Goal: Information Seeking & Learning: Find specific fact

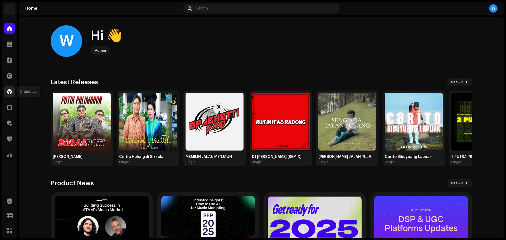
click at [12, 92] on div at bounding box center [9, 91] width 11 height 11
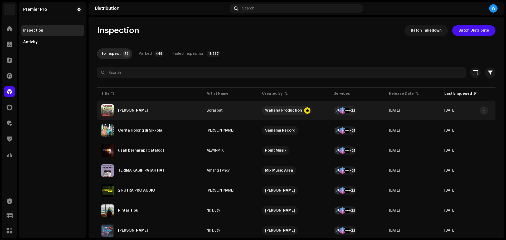
click at [131, 108] on div "[PERSON_NAME]" at bounding box center [149, 110] width 97 height 13
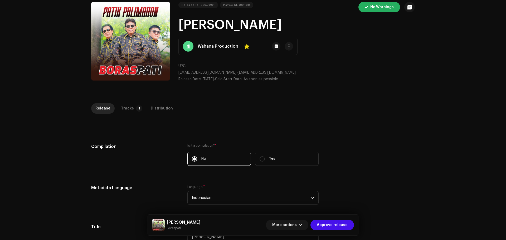
scroll to position [33, 0]
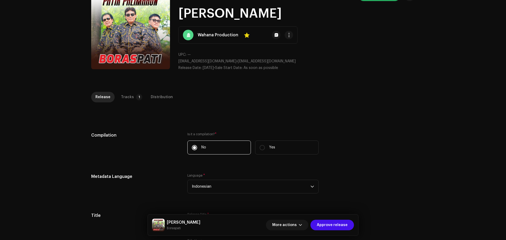
click at [127, 91] on div "Inspection / [PERSON_NAME] Trust & Safety Guide Release Id: 3047201 Payee Id: 3…" at bounding box center [253, 120] width 506 height 240
click at [125, 99] on div "Tracks" at bounding box center [127, 97] width 13 height 11
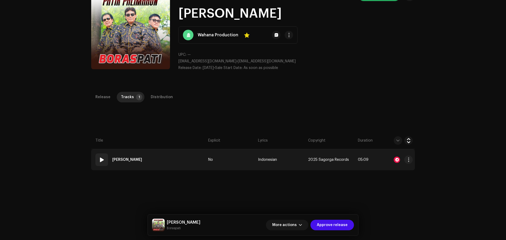
click at [99, 159] on span at bounding box center [102, 160] width 6 height 6
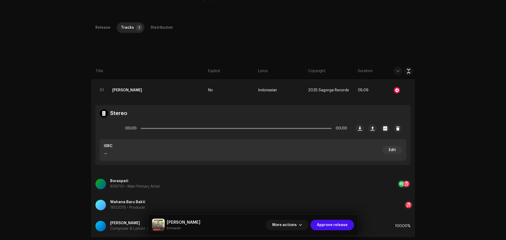
scroll to position [125, 0]
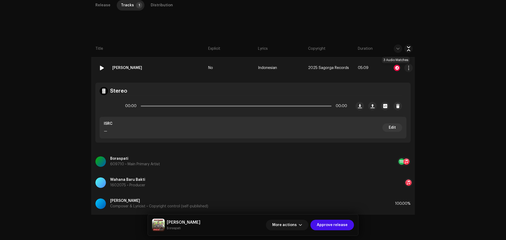
click at [395, 69] on div at bounding box center [397, 68] width 6 height 6
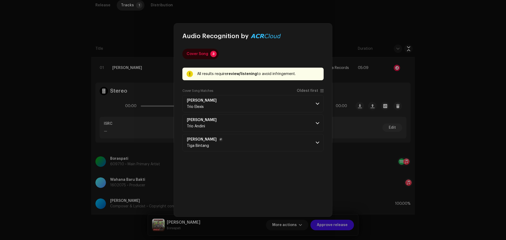
click at [266, 148] on p-accordion-header "Patik Palimahon Tiga Bintang" at bounding box center [252, 142] width 141 height 17
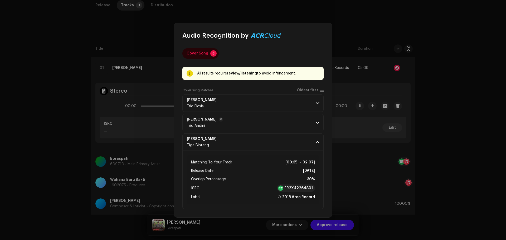
click at [291, 128] on p-accordion-header "[PERSON_NAME] Trio Andini" at bounding box center [252, 122] width 141 height 17
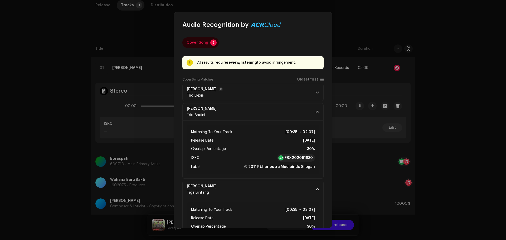
click at [299, 93] on p-accordion-header "[PERSON_NAME] Trio Elexis" at bounding box center [252, 92] width 141 height 17
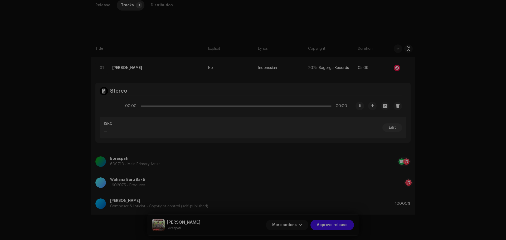
click at [33, 94] on div "Audio Recognition by Cover Song 3 All results require review/listening to avoid…" at bounding box center [253, 120] width 506 height 240
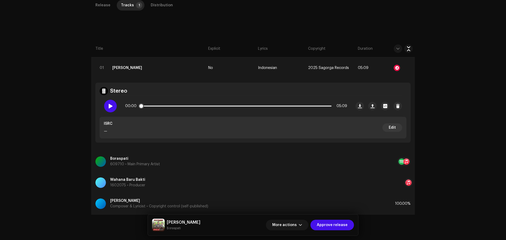
click at [105, 107] on div at bounding box center [110, 106] width 13 height 13
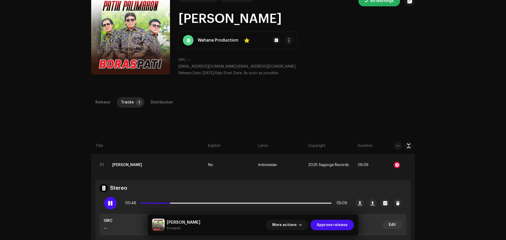
scroll to position [0, 0]
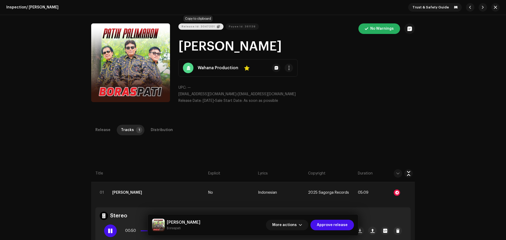
click at [211, 25] on button "Release Id: 3047201" at bounding box center [200, 26] width 45 height 6
click at [212, 27] on button "Release Id: 3047201" at bounding box center [200, 26] width 45 height 6
click at [157, 131] on div "Distribution" at bounding box center [162, 130] width 22 height 11
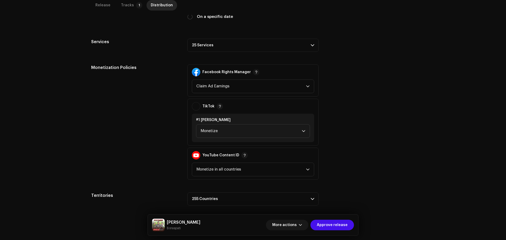
scroll to position [174, 0]
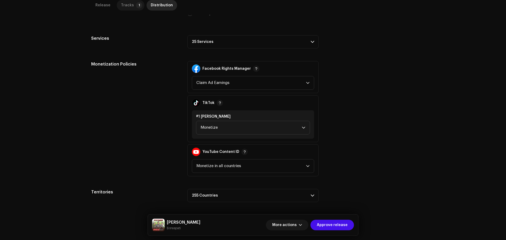
click at [132, 7] on p-tab "Tracks 1" at bounding box center [131, 5] width 28 height 11
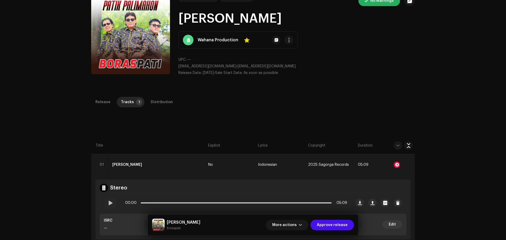
scroll to position [0, 0]
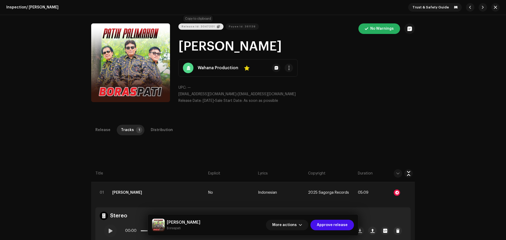
click at [217, 27] on span "button" at bounding box center [218, 26] width 3 height 3
click at [164, 131] on div "Distribution" at bounding box center [162, 130] width 22 height 11
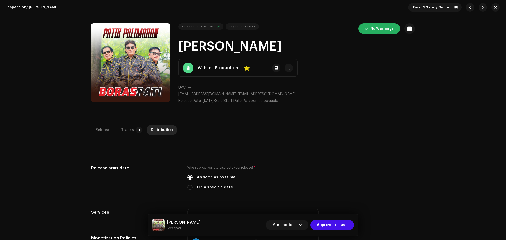
scroll to position [174, 0]
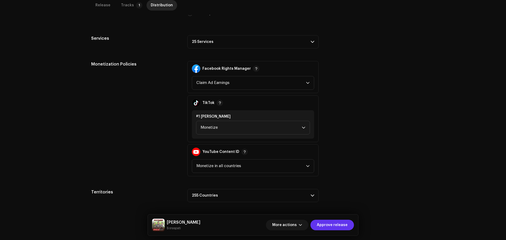
click at [330, 226] on span "Approve release" at bounding box center [332, 225] width 31 height 11
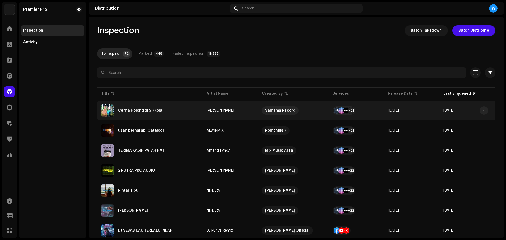
click at [168, 110] on div "Cerita Holong di Sikkola" at bounding box center [149, 110] width 97 height 13
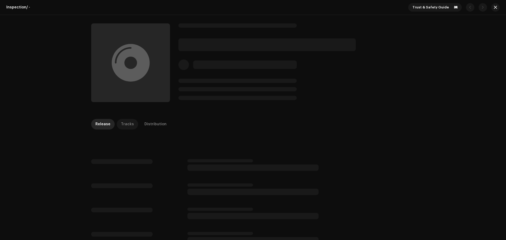
click at [127, 120] on div "Tracks" at bounding box center [127, 124] width 13 height 11
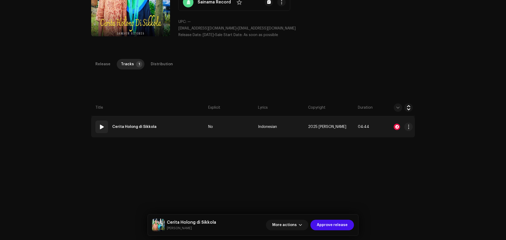
click at [96, 126] on div "01" at bounding box center [101, 127] width 13 height 13
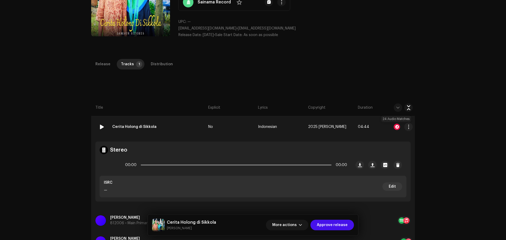
click at [395, 125] on div at bounding box center [397, 127] width 6 height 6
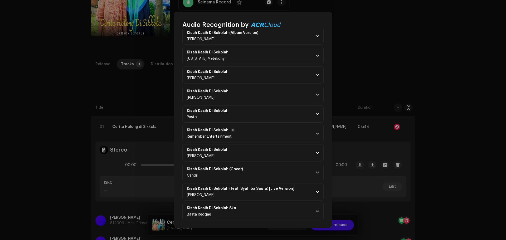
scroll to position [330, 0]
click at [281, 204] on p-accordion-header "Kisah Kasih Di Sekolah Ska Basta Reggae" at bounding box center [252, 211] width 141 height 17
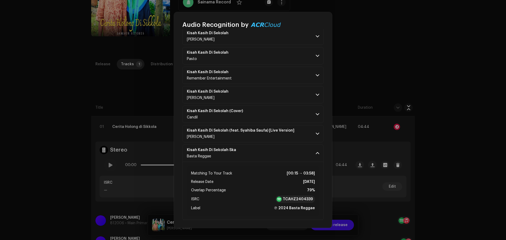
scroll to position [388, 0]
click at [301, 130] on p-accordion-header "Kisah Kasih Di Sekolah (feat. Syahiba Saufa) [Live Version] [PERSON_NAME]" at bounding box center [252, 133] width 141 height 17
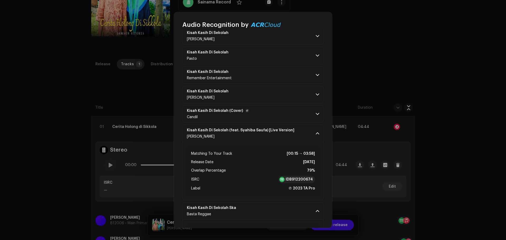
click at [304, 110] on p-accordion-header "Kisah Kasih Di Sekolah (Cover) Candil" at bounding box center [252, 113] width 141 height 17
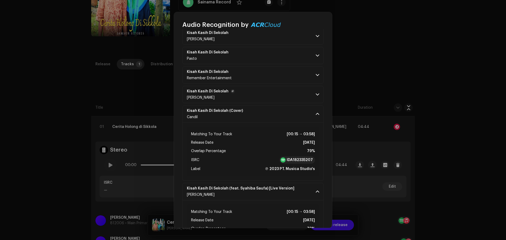
click at [304, 97] on p-accordion-header "Kisah Kasih Di Sekolah [PERSON_NAME]" at bounding box center [252, 94] width 141 height 17
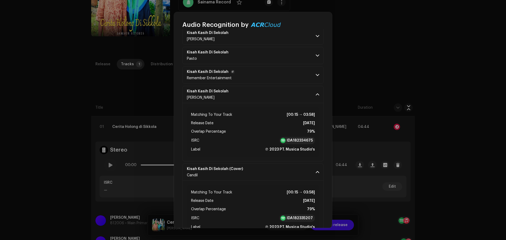
click at [304, 82] on p-accordion-header "Kisah Kasih Di Sekolah Remember Entertainment" at bounding box center [252, 74] width 141 height 17
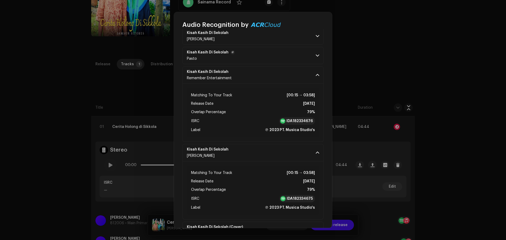
click at [298, 60] on p-accordion-header "Kisah Kasih Di Sekolah Pasto" at bounding box center [252, 55] width 141 height 17
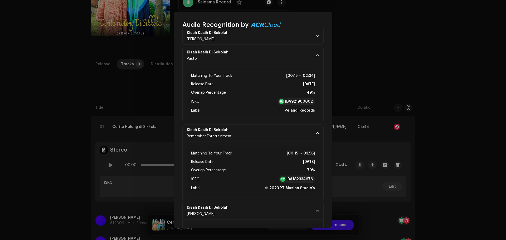
scroll to position [355, 0]
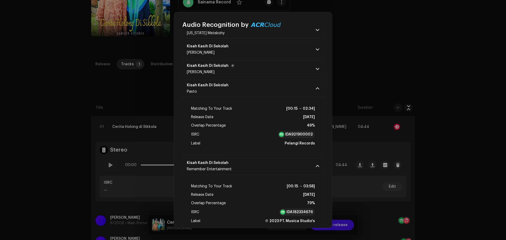
click at [302, 75] on p-accordion-header "Kisah Kasih Di Sekolah [PERSON_NAME]" at bounding box center [252, 68] width 141 height 17
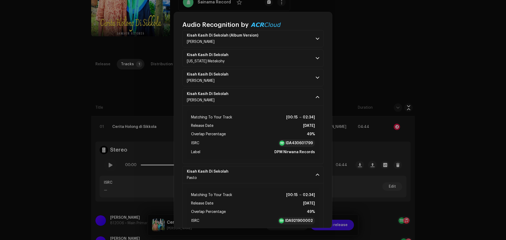
scroll to position [289, 0]
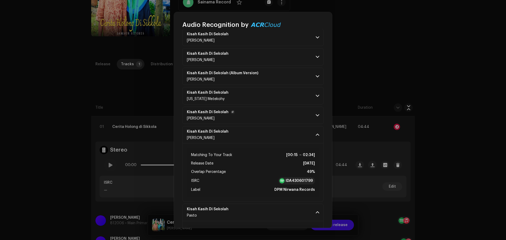
click at [299, 112] on p-accordion-header "Kisah Kasih Di Sekolah [PERSON_NAME]" at bounding box center [252, 115] width 141 height 17
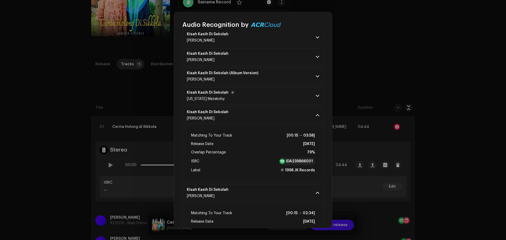
click at [305, 98] on p-accordion-header "Kisah Kasih Di Sekolah [US_STATE] Metekohy" at bounding box center [252, 95] width 141 height 17
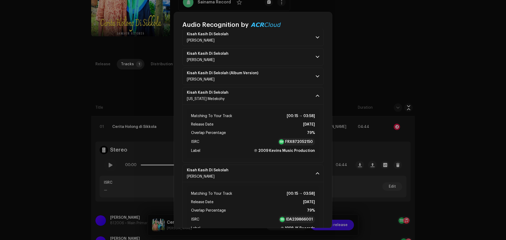
click at [298, 71] on p-accordion-header "Kisah Kasih Di Sekolah (Album Version) [PERSON_NAME]" at bounding box center [252, 76] width 141 height 17
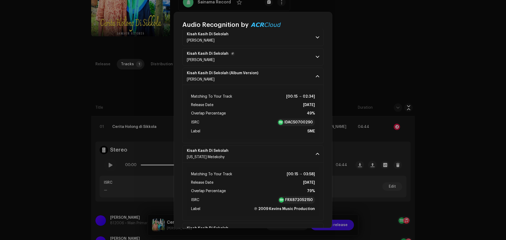
click at [301, 54] on p-accordion-header "Kisah Kasih Di Sekolah [PERSON_NAME] J Pisa" at bounding box center [252, 56] width 141 height 17
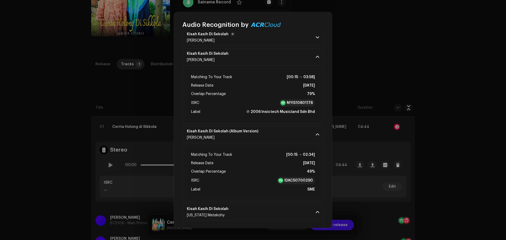
click at [299, 32] on p-accordion-header "Kisah Kasih Di Sekolah Ade Putra" at bounding box center [252, 37] width 141 height 17
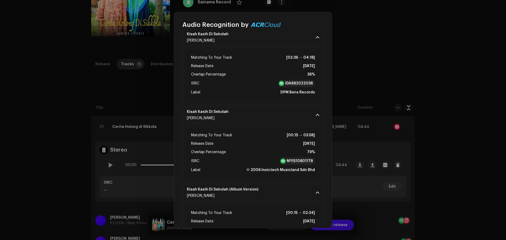
scroll to position [256, 0]
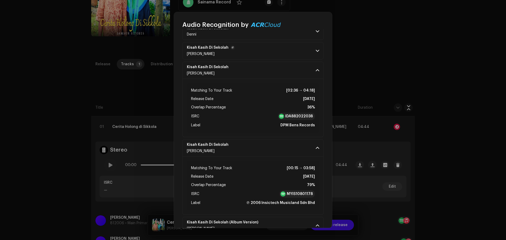
click at [311, 54] on p-accordion-header "Kisah Kasih Di Sekolah Andy" at bounding box center [252, 50] width 141 height 17
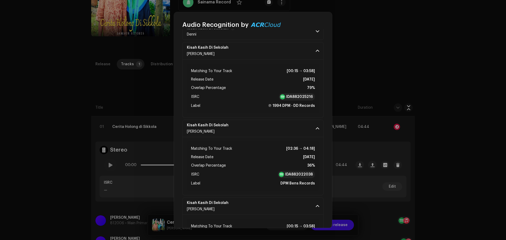
click at [293, 31] on p-accordion-header "Kisah Kasih Di Sekolah Denni" at bounding box center [252, 31] width 141 height 17
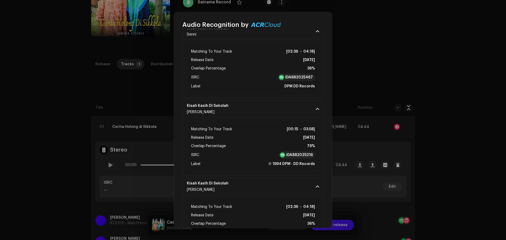
scroll to position [124, 0]
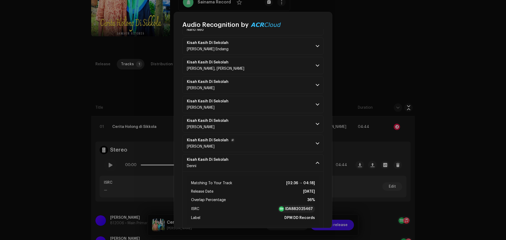
click at [301, 145] on p-accordion-header "Kisah Kasih Di Sekolah [PERSON_NAME]" at bounding box center [252, 143] width 141 height 17
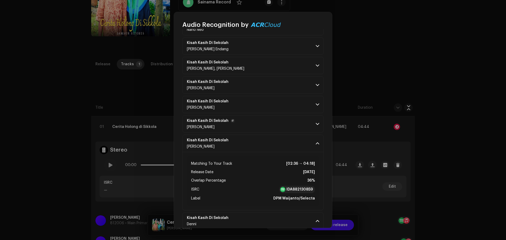
click at [303, 127] on p-accordion-header "Kisah Kasih Di Sekolah Ade Putra" at bounding box center [252, 123] width 141 height 17
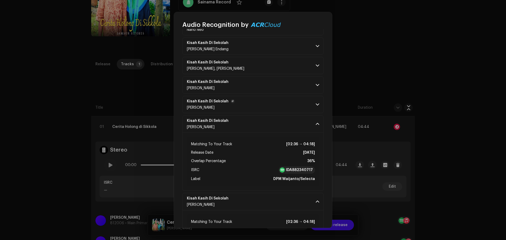
click at [304, 110] on p-accordion-header "Kisah Kasih Di Sekolah Ade Putra" at bounding box center [252, 104] width 141 height 17
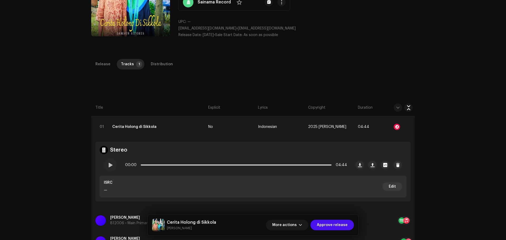
click at [465, 60] on div "Audio Recognition by Cover Song 24 All results require review/listening to avoi…" at bounding box center [253, 120] width 506 height 240
click at [110, 165] on span at bounding box center [110, 165] width 4 height 4
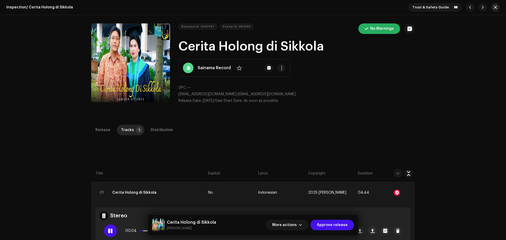
click at [494, 8] on span "button" at bounding box center [495, 7] width 3 height 4
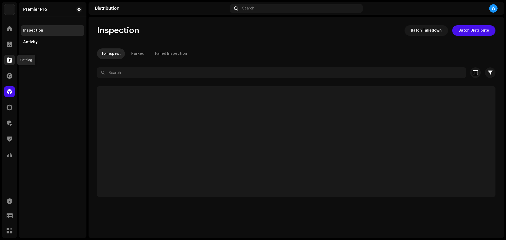
click at [9, 62] on span at bounding box center [9, 60] width 5 height 4
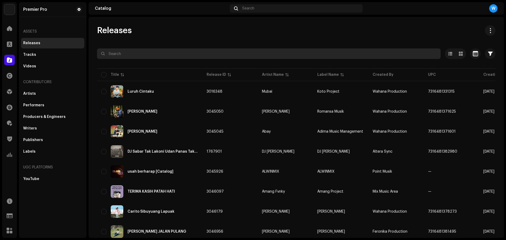
click at [128, 50] on input "text" at bounding box center [269, 54] width 344 height 11
paste input "QZZ662321993"
type input "QZZ662321993"
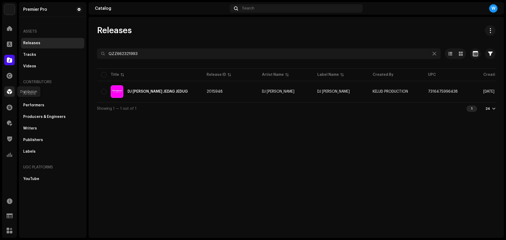
click at [10, 87] on div at bounding box center [9, 91] width 11 height 11
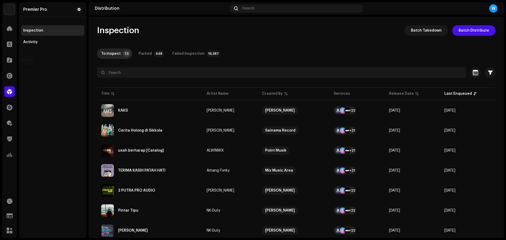
click at [4, 56] on div at bounding box center [9, 60] width 11 height 11
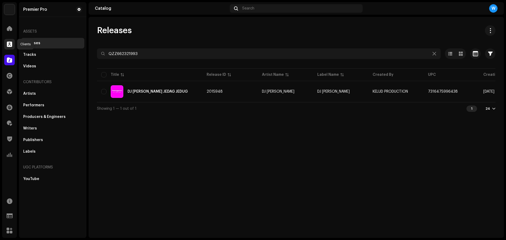
click at [13, 44] on div at bounding box center [9, 44] width 11 height 11
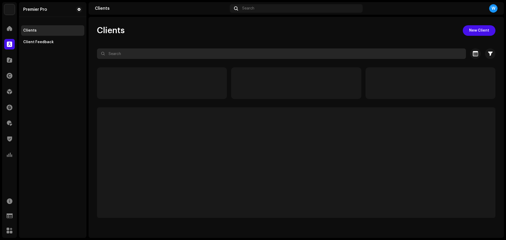
click at [117, 51] on input "text" at bounding box center [281, 54] width 369 height 11
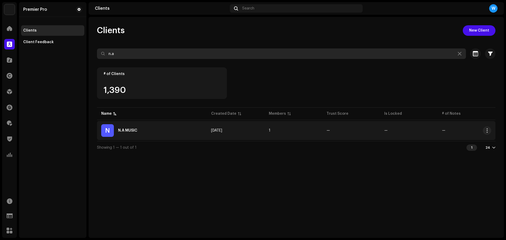
type input "n.a"
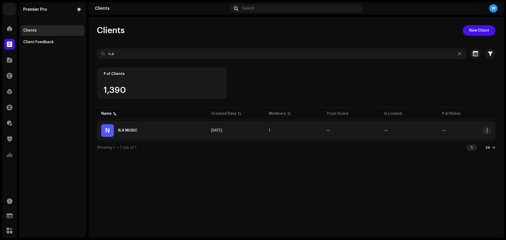
click at [159, 131] on div "N N.A MUSIC" at bounding box center [152, 130] width 102 height 13
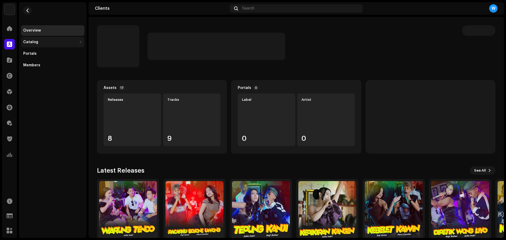
click at [66, 42] on div "Catalog" at bounding box center [50, 42] width 54 height 4
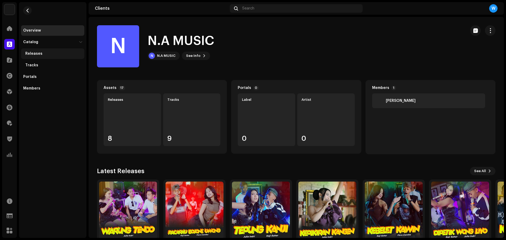
click at [51, 53] on div "Releases" at bounding box center [53, 54] width 57 height 4
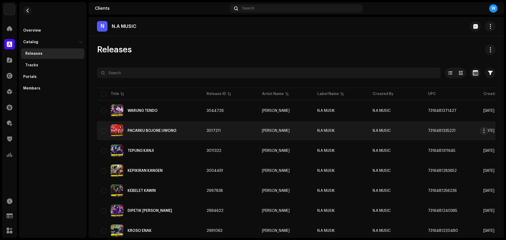
click at [145, 135] on div "PACARKU BOJONE UWONG" at bounding box center [149, 131] width 97 height 13
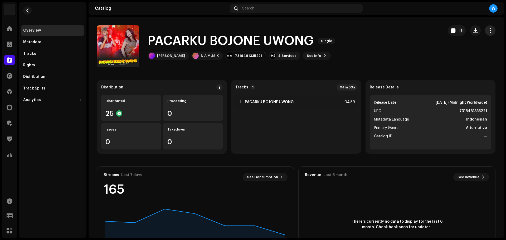
click at [488, 28] on span "button" at bounding box center [490, 30] width 5 height 4
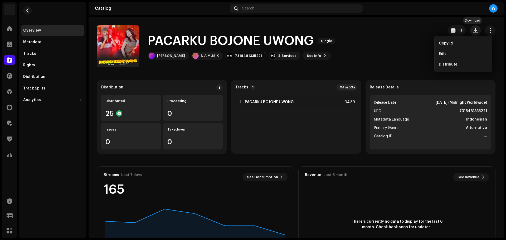
click at [473, 29] on span "button" at bounding box center [475, 30] width 5 height 4
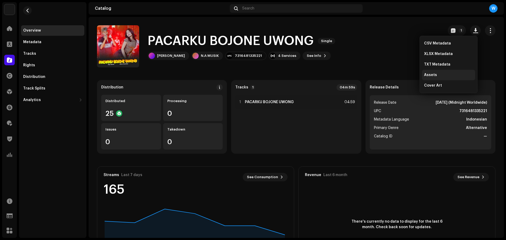
click at [428, 77] on span "Assets" at bounding box center [430, 75] width 13 height 4
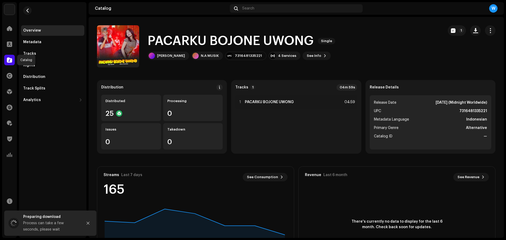
click at [8, 63] on div at bounding box center [9, 60] width 11 height 11
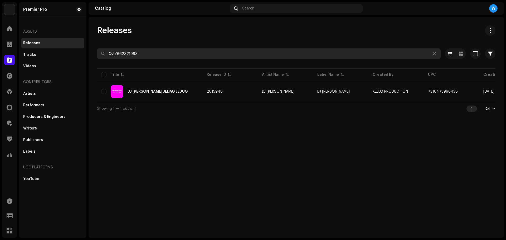
click at [152, 55] on input "QZZ662321993" at bounding box center [269, 54] width 344 height 11
paste input "7316481343769"
type input "7316481343769"
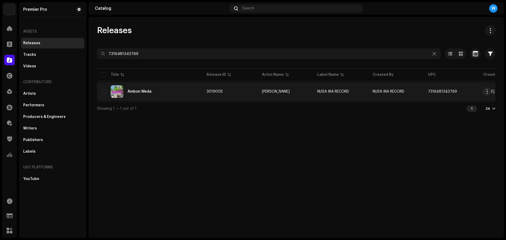
click at [148, 89] on div "Ambon Weda" at bounding box center [149, 91] width 97 height 13
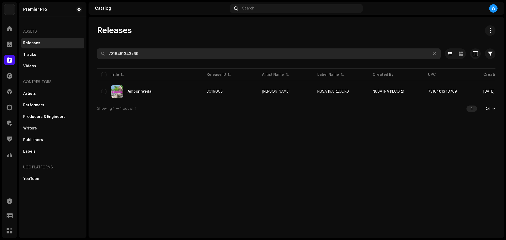
click at [160, 55] on input "7316481343769" at bounding box center [269, 54] width 344 height 11
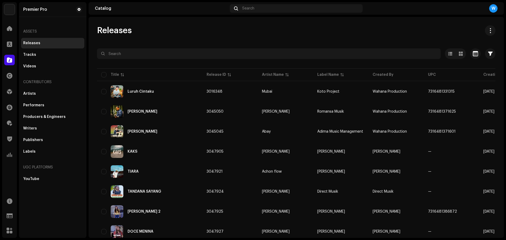
click at [192, 26] on div "Releases" at bounding box center [296, 30] width 399 height 11
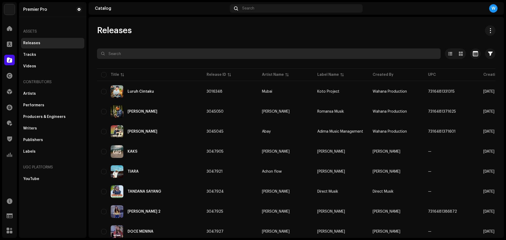
click at [123, 57] on input "text" at bounding box center [269, 54] width 344 height 11
paste input "QZZ662321993"
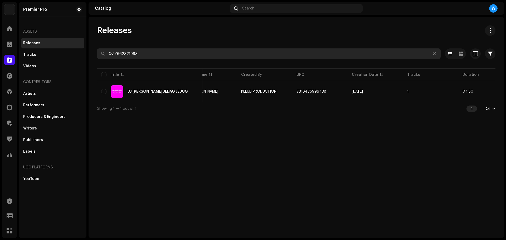
scroll to position [0, 132]
type input "QZZ662321993"
